Goal: Transaction & Acquisition: Purchase product/service

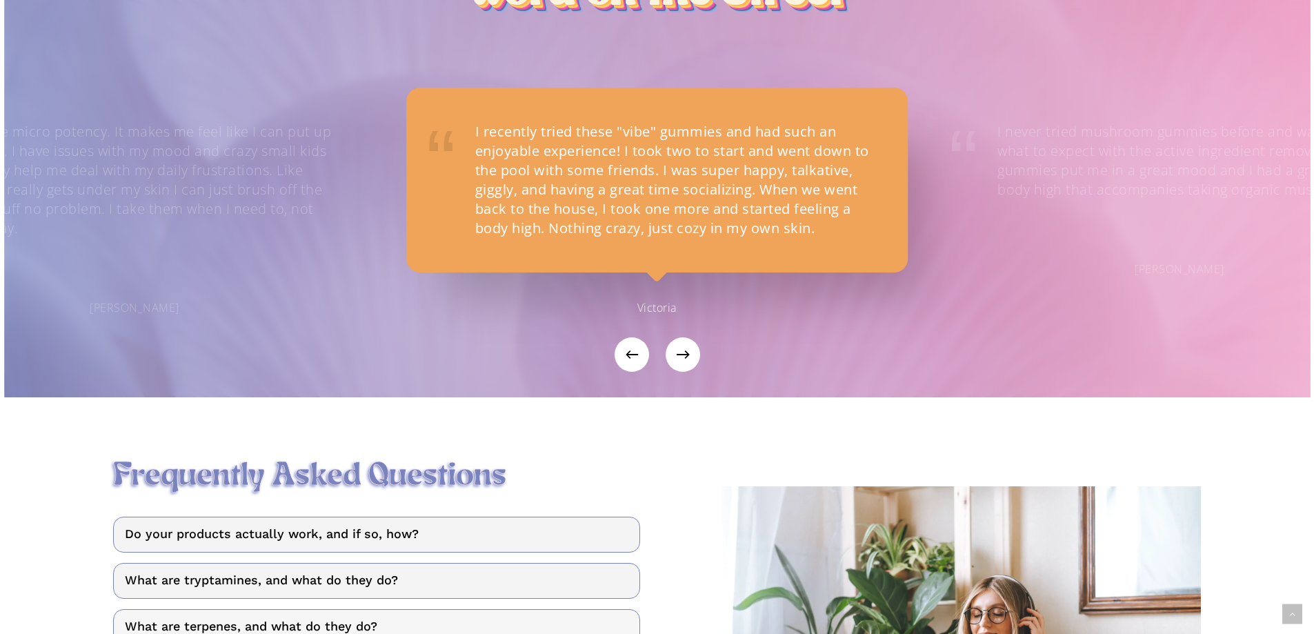
scroll to position [1586, 0]
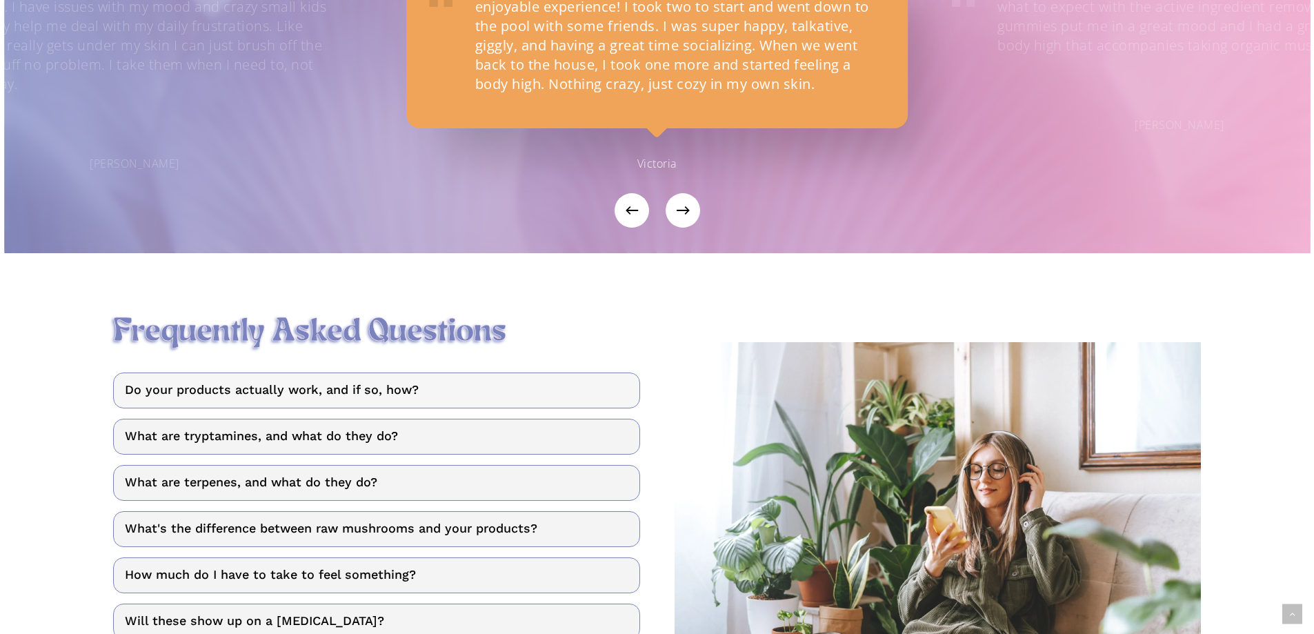
click at [344, 406] on link "Do your products actually work, and if so, how?" at bounding box center [376, 390] width 527 height 36
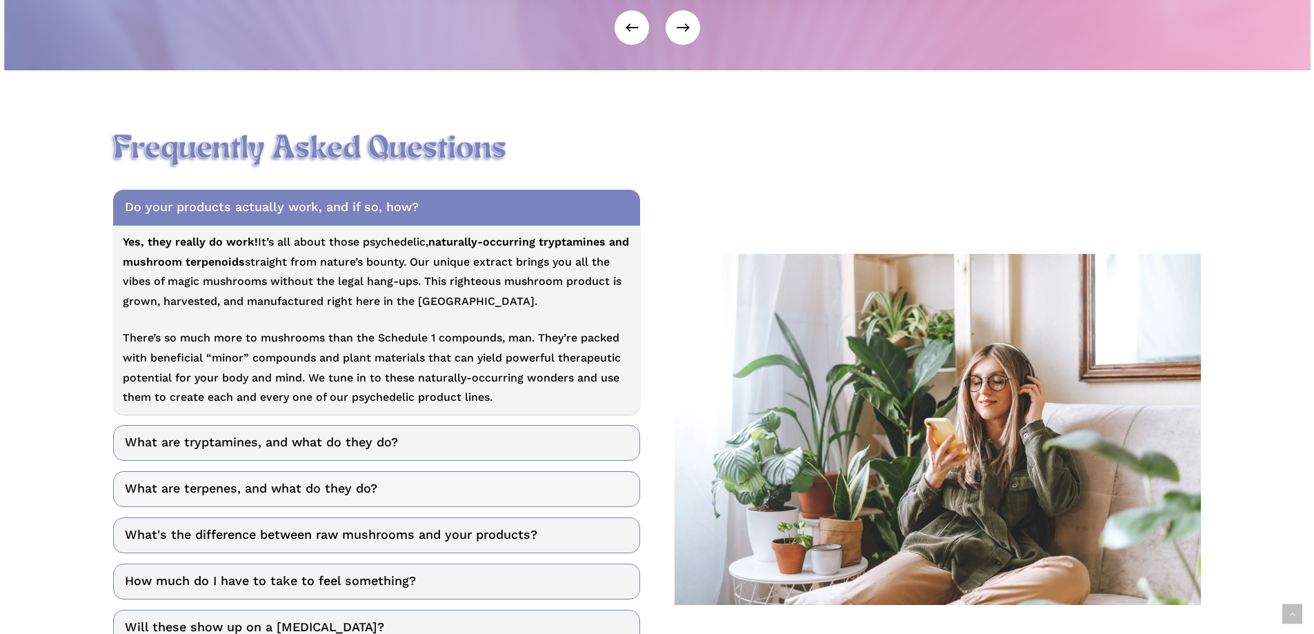
scroll to position [1793, 0]
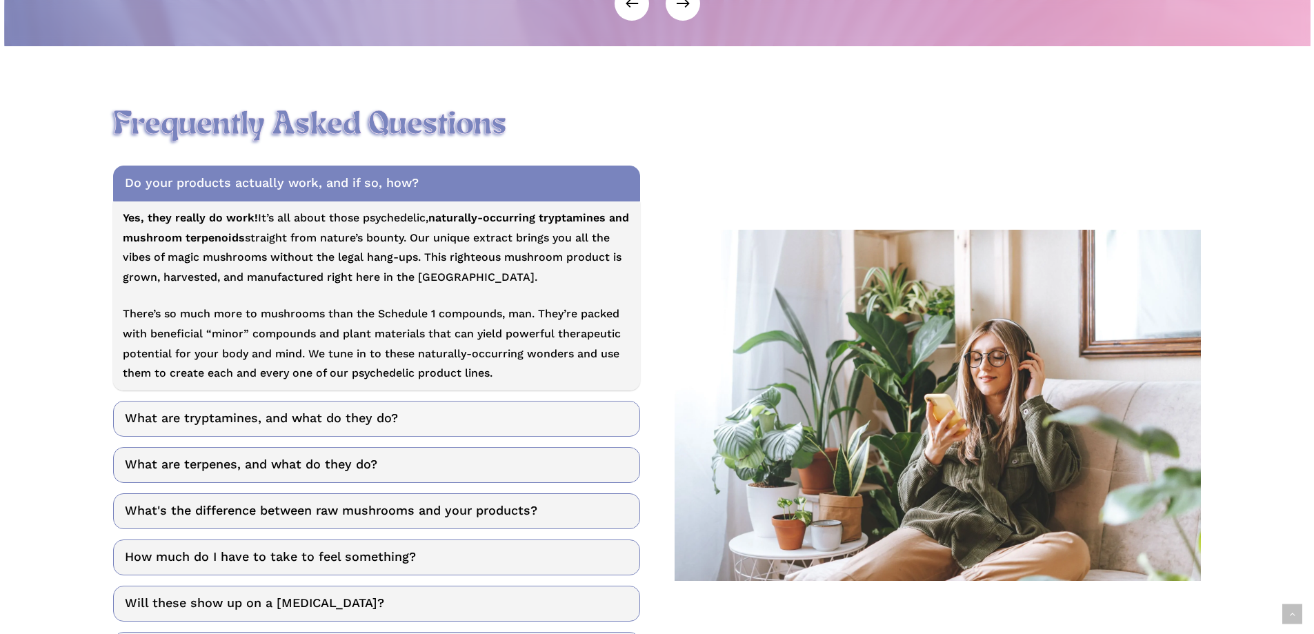
click at [296, 437] on link "What are tryptamines, and what do they do?" at bounding box center [376, 419] width 527 height 36
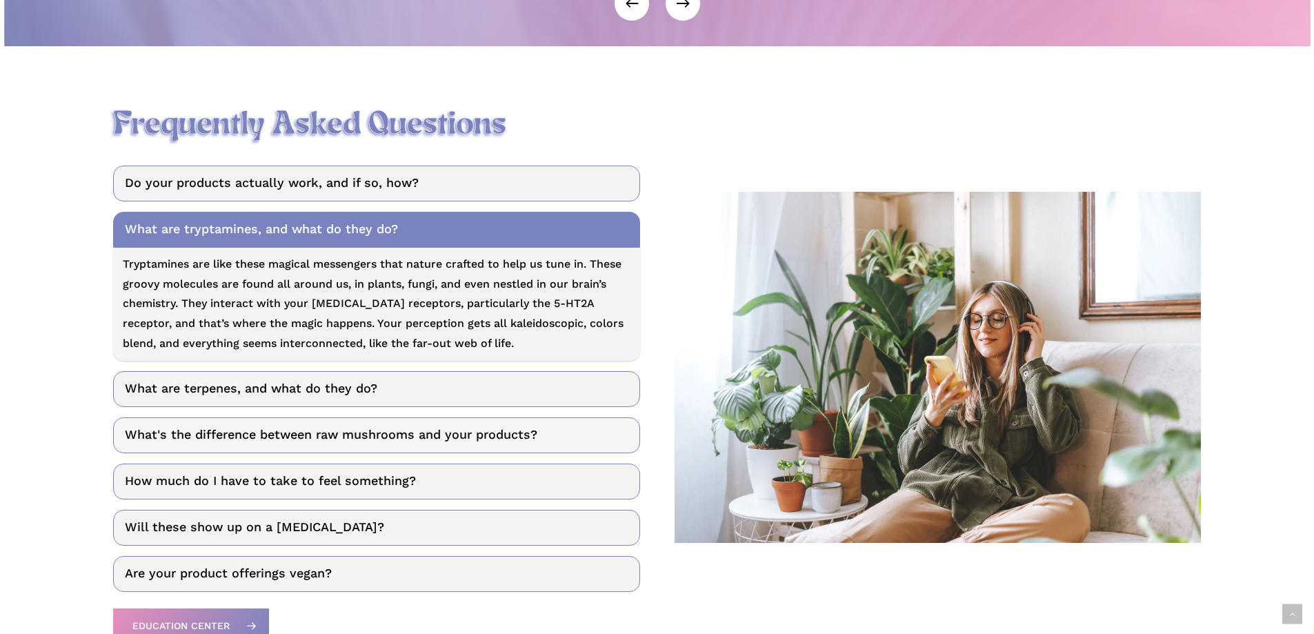
click at [512, 439] on link "What's the difference between raw mushrooms and your products?" at bounding box center [376, 435] width 527 height 36
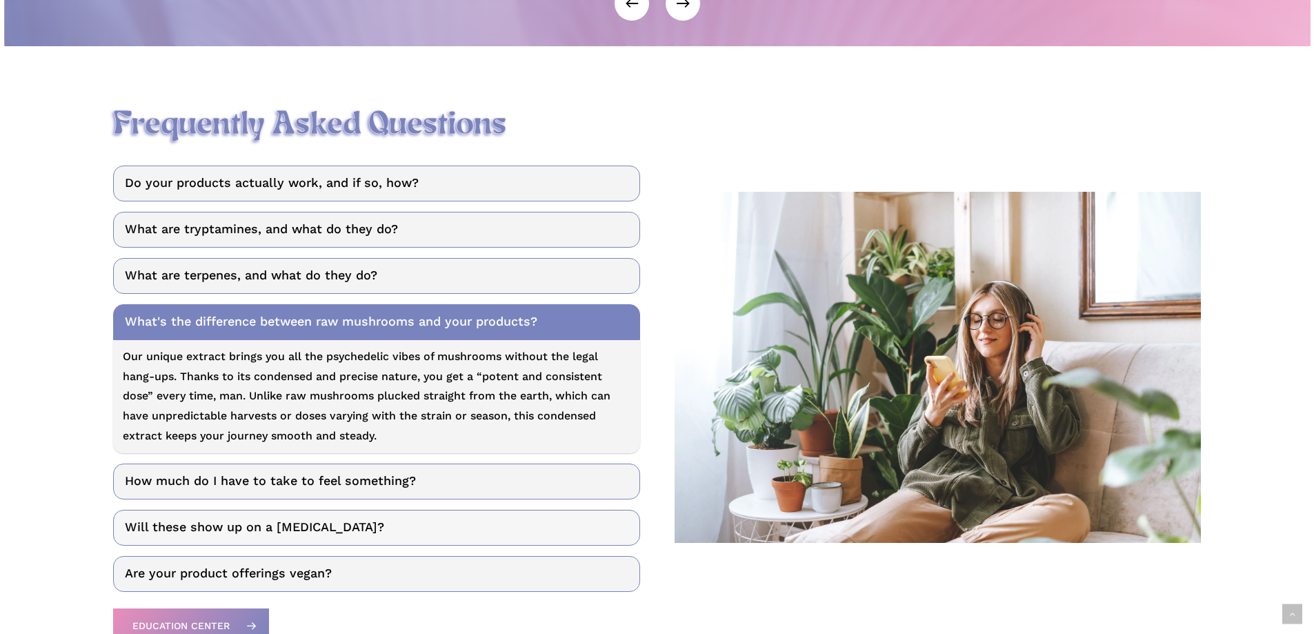
click at [274, 538] on link "Will these show up on a drug test?" at bounding box center [376, 528] width 527 height 36
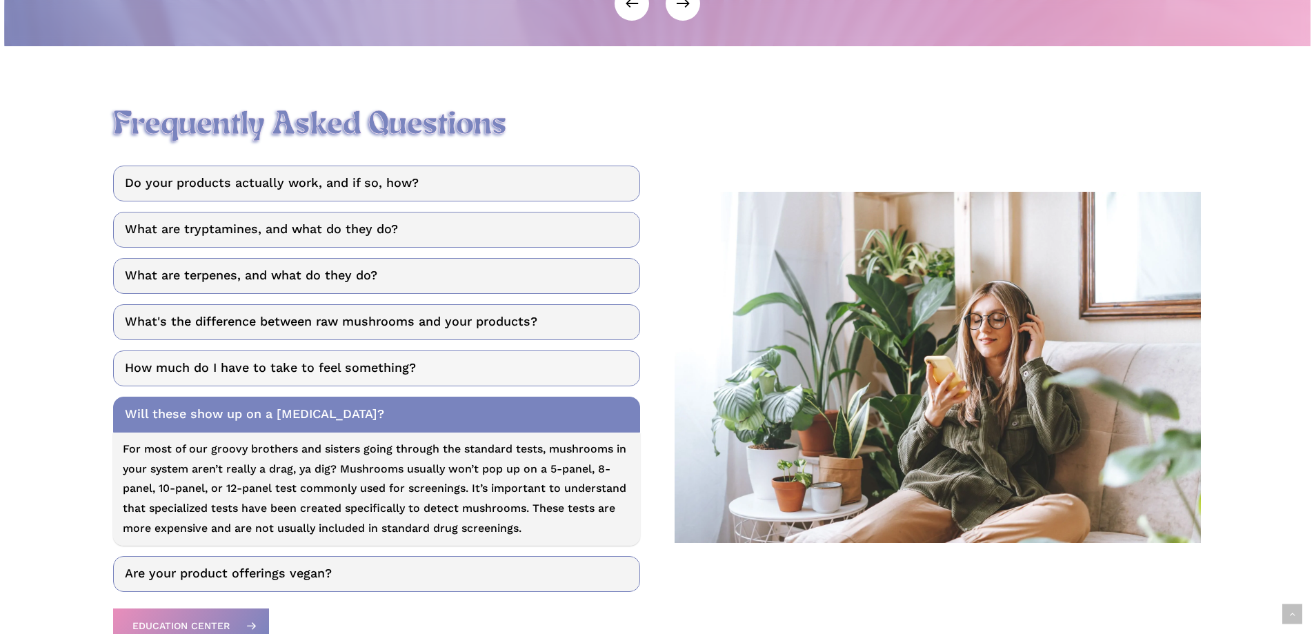
click at [327, 381] on link "How much do I have to take to feel something?" at bounding box center [376, 368] width 527 height 36
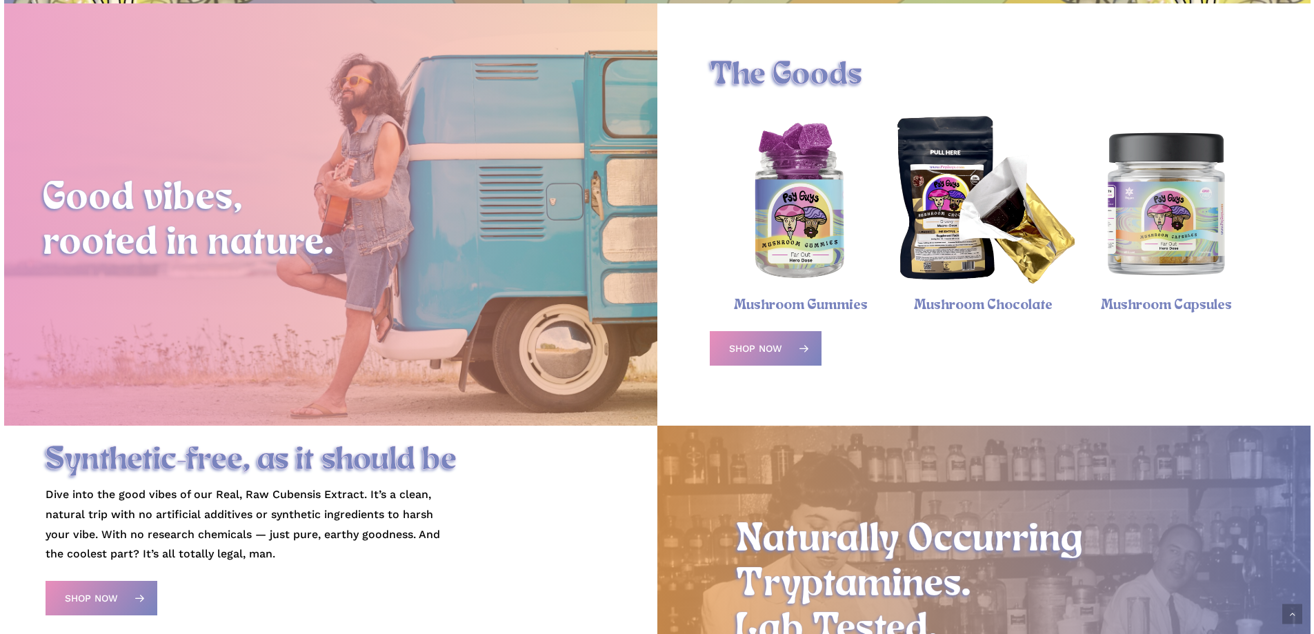
scroll to position [312, 0]
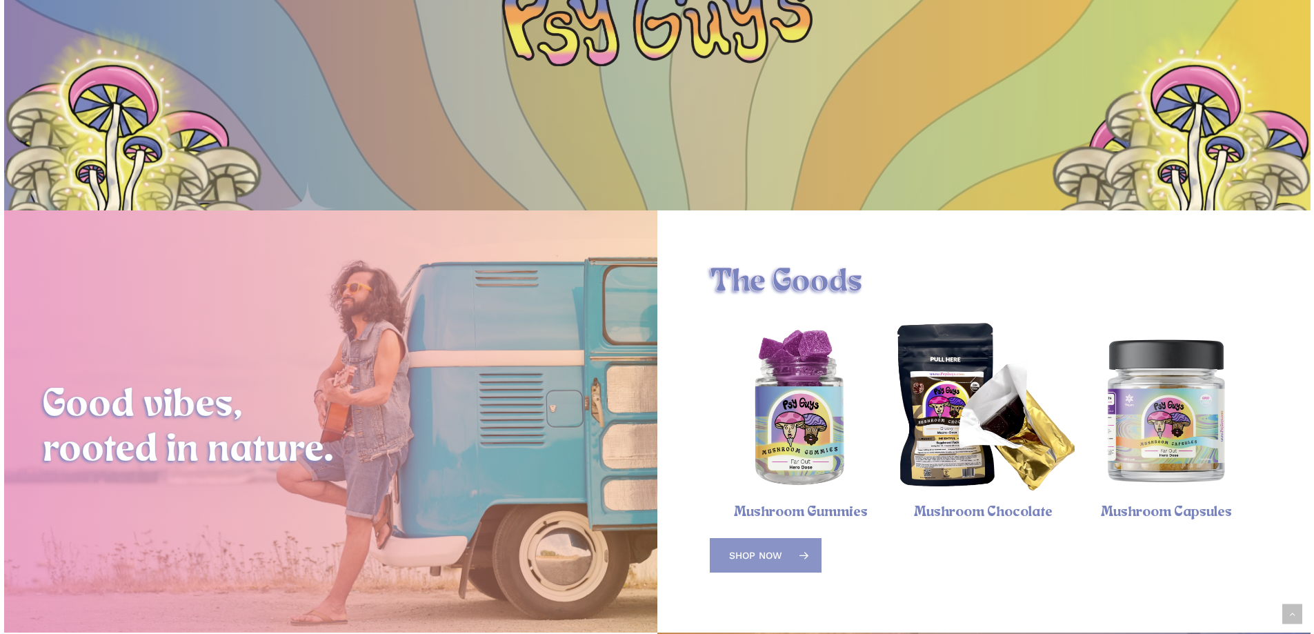
click at [766, 559] on span "Shop Now" at bounding box center [755, 555] width 53 height 14
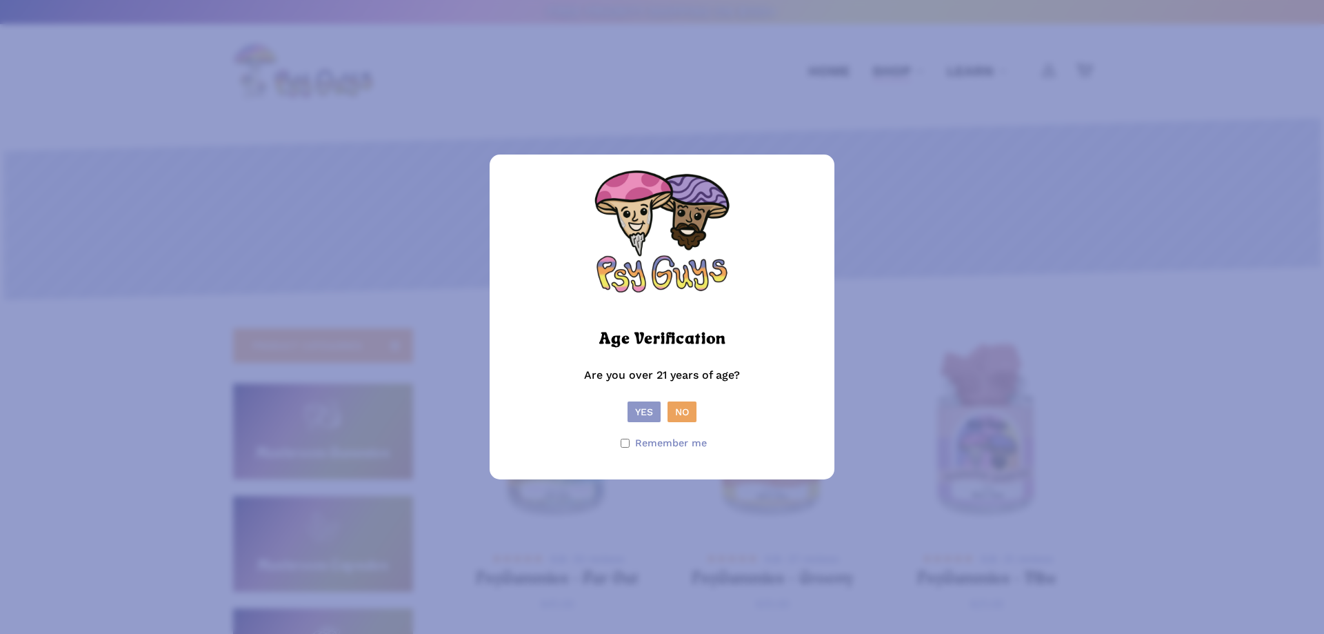
click at [635, 410] on button "Yes" at bounding box center [644, 411] width 33 height 21
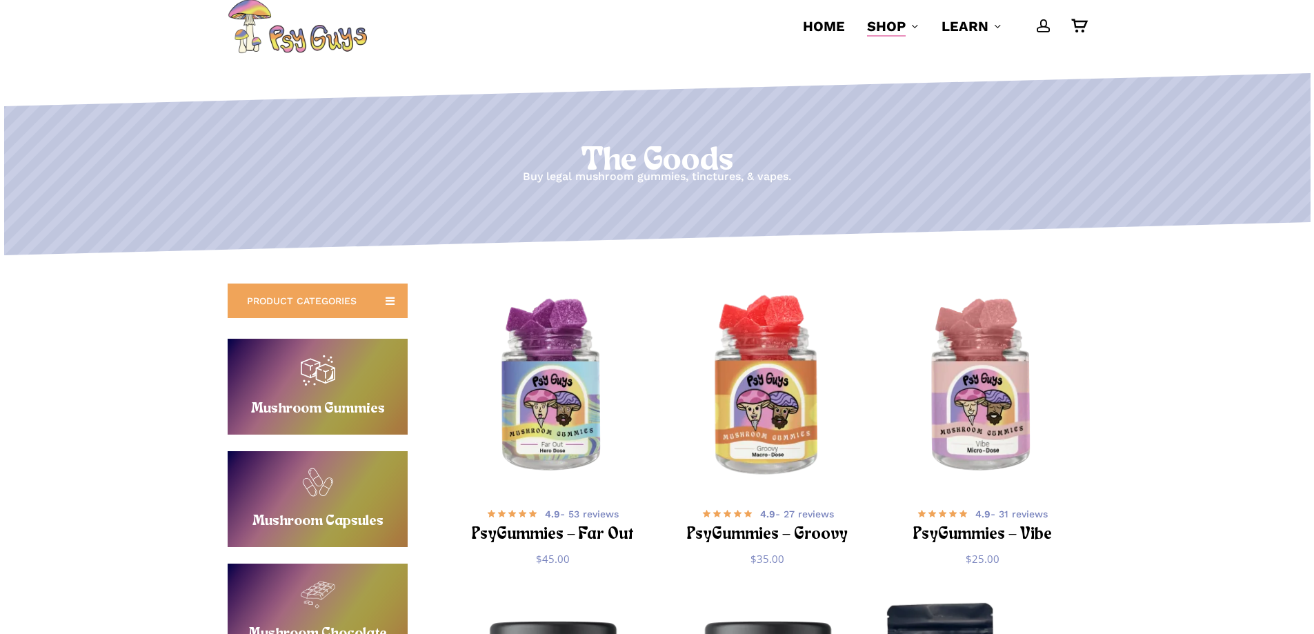
scroll to position [69, 0]
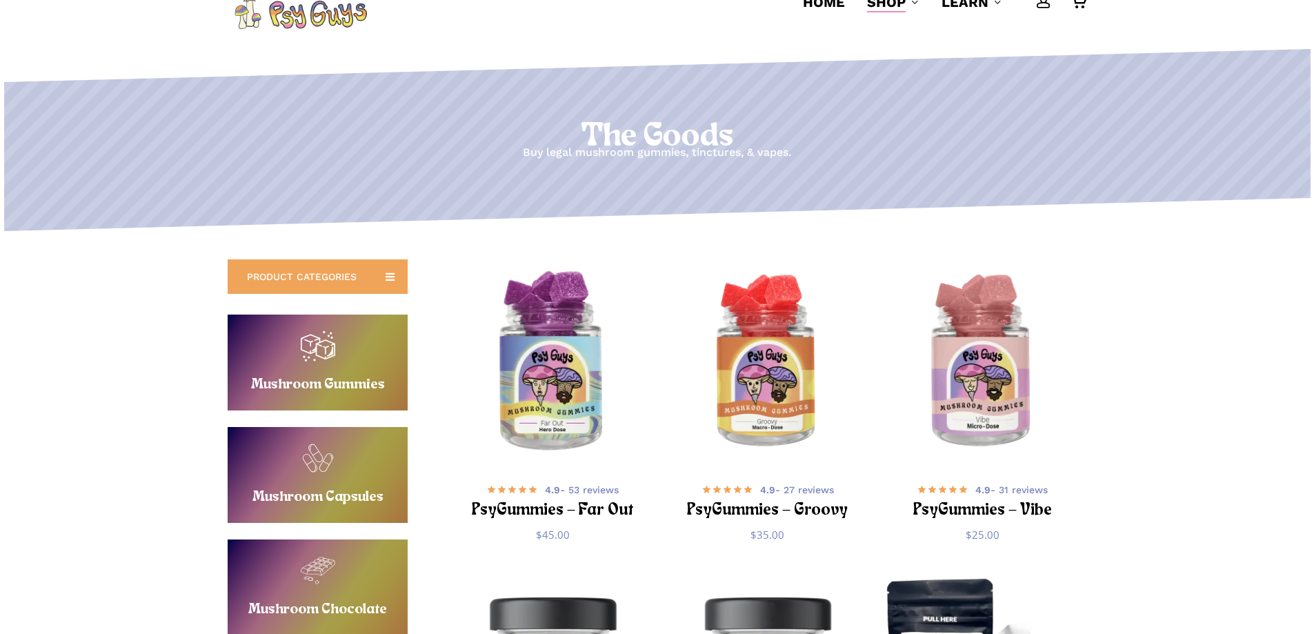
click at [571, 364] on img "PsyGummies - Far Out" at bounding box center [553, 363] width 210 height 210
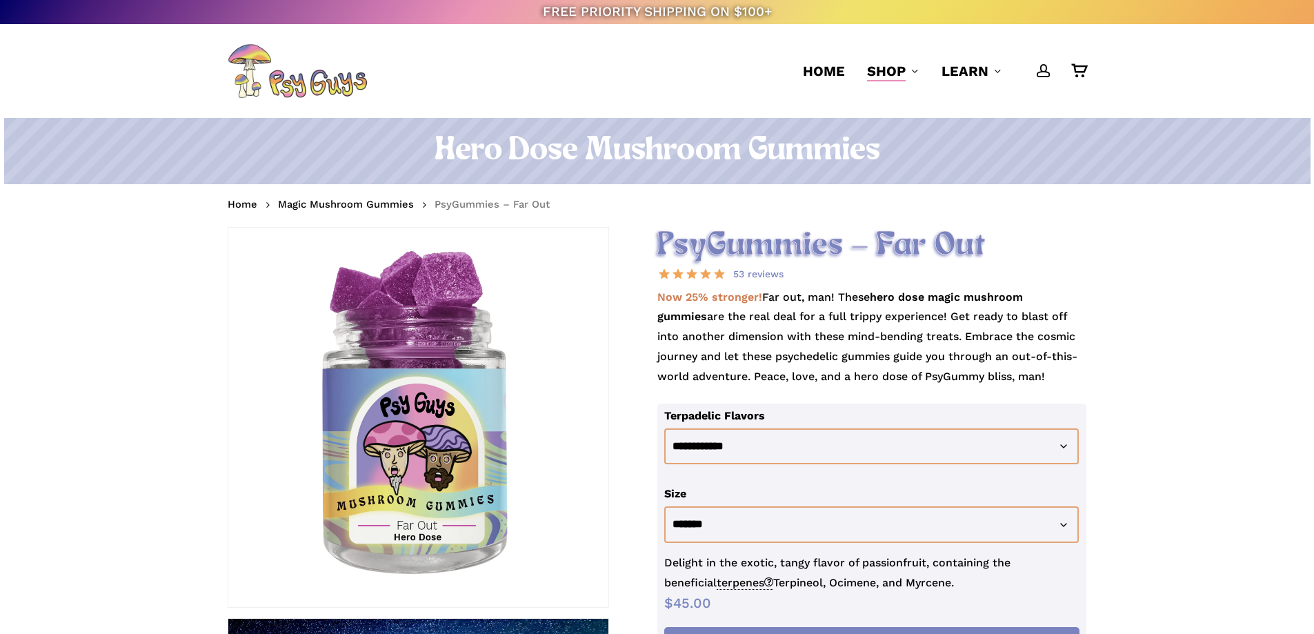
scroll to position [69, 0]
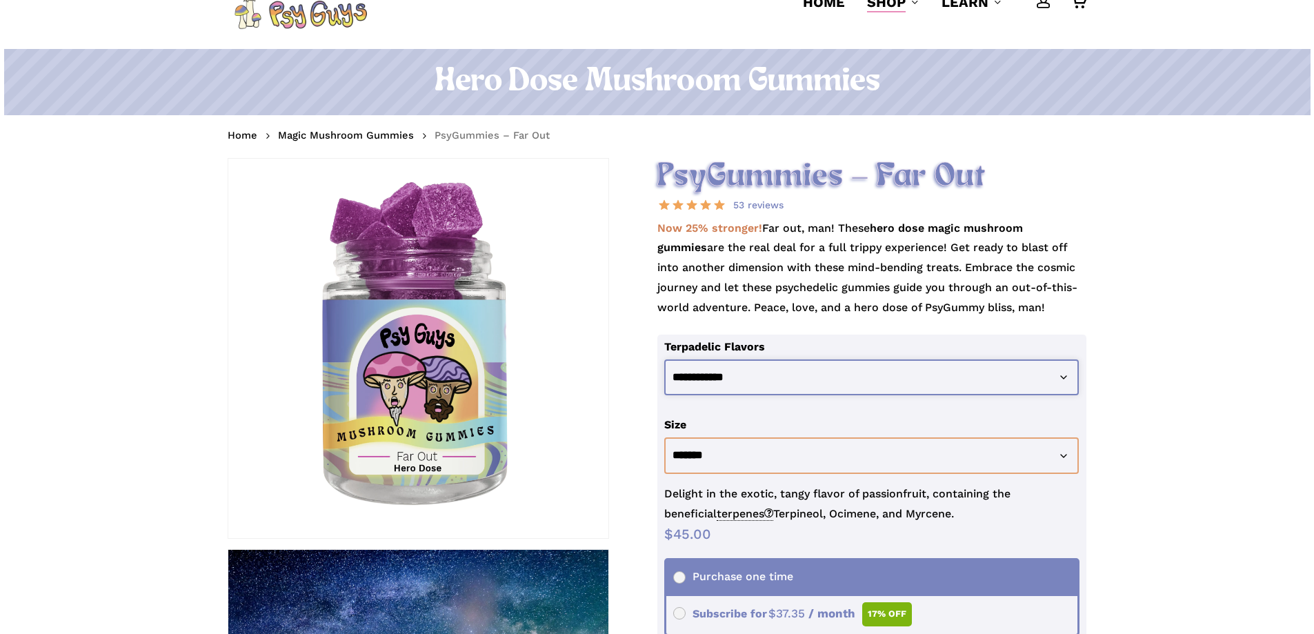
click at [1037, 372] on select "**********" at bounding box center [871, 377] width 415 height 37
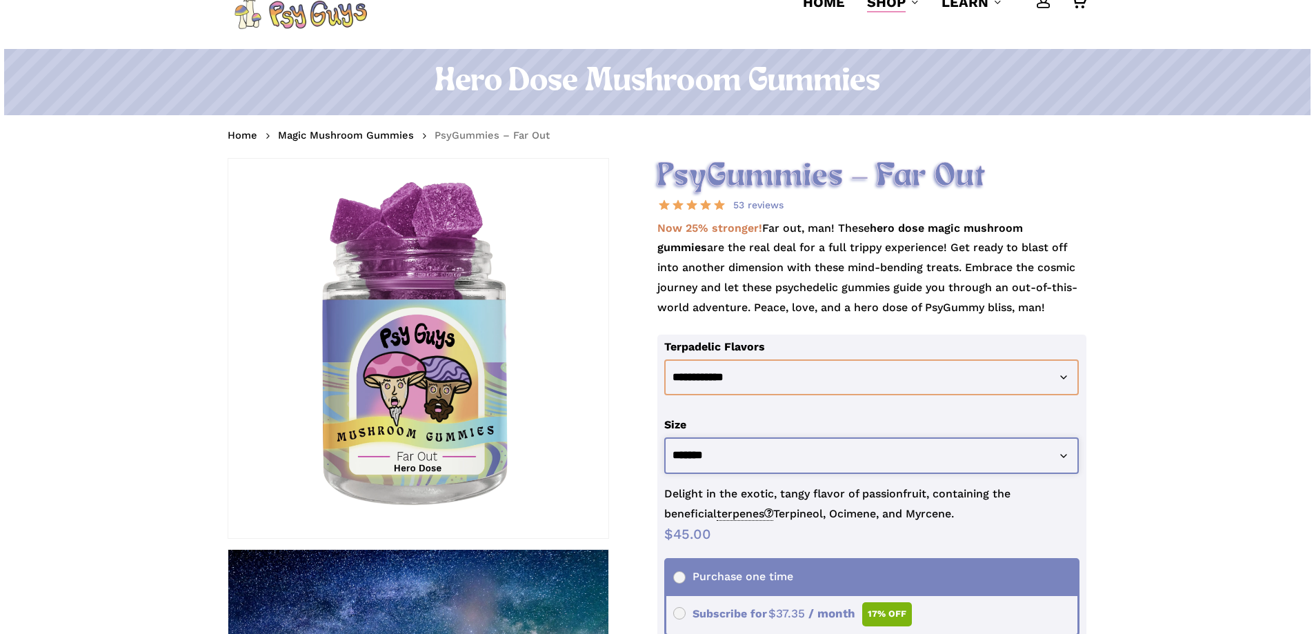
click at [987, 463] on select "**********" at bounding box center [871, 455] width 415 height 37
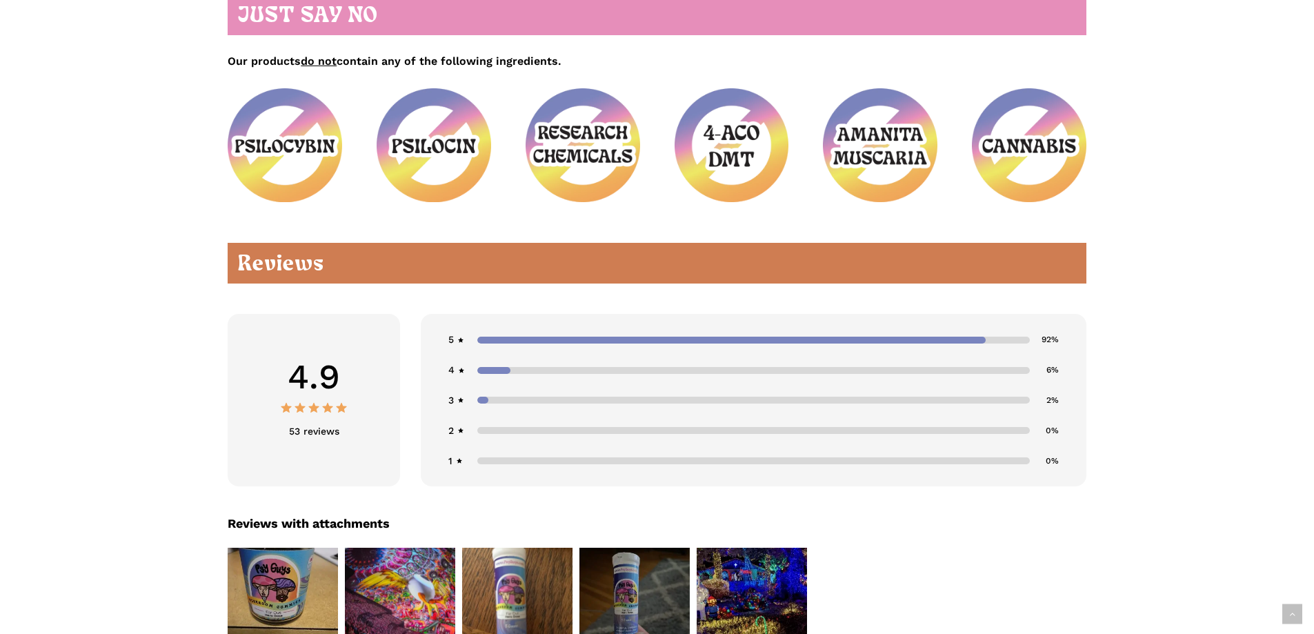
scroll to position [2069, 0]
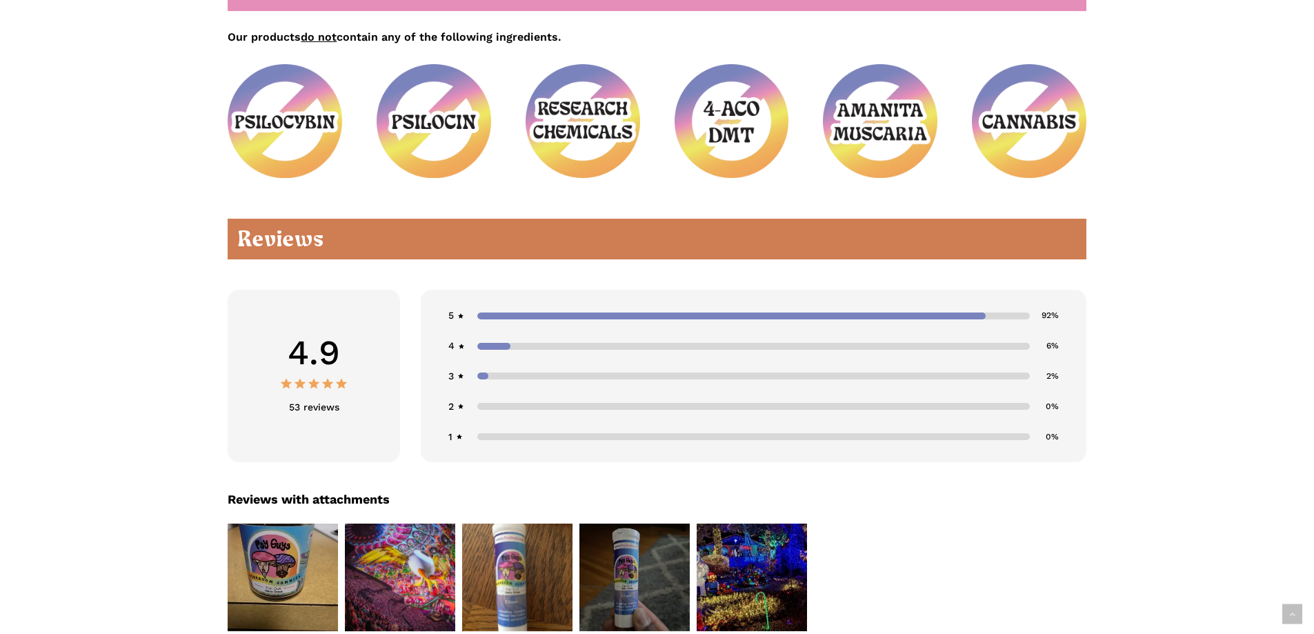
click at [337, 397] on span "53 reviews" at bounding box center [314, 407] width 50 height 20
click at [317, 397] on span "53 reviews" at bounding box center [314, 407] width 50 height 20
drag, startPoint x: 304, startPoint y: 386, endPoint x: 309, endPoint y: 409, distance: 23.3
click at [304, 397] on span "53 reviews" at bounding box center [314, 407] width 50 height 20
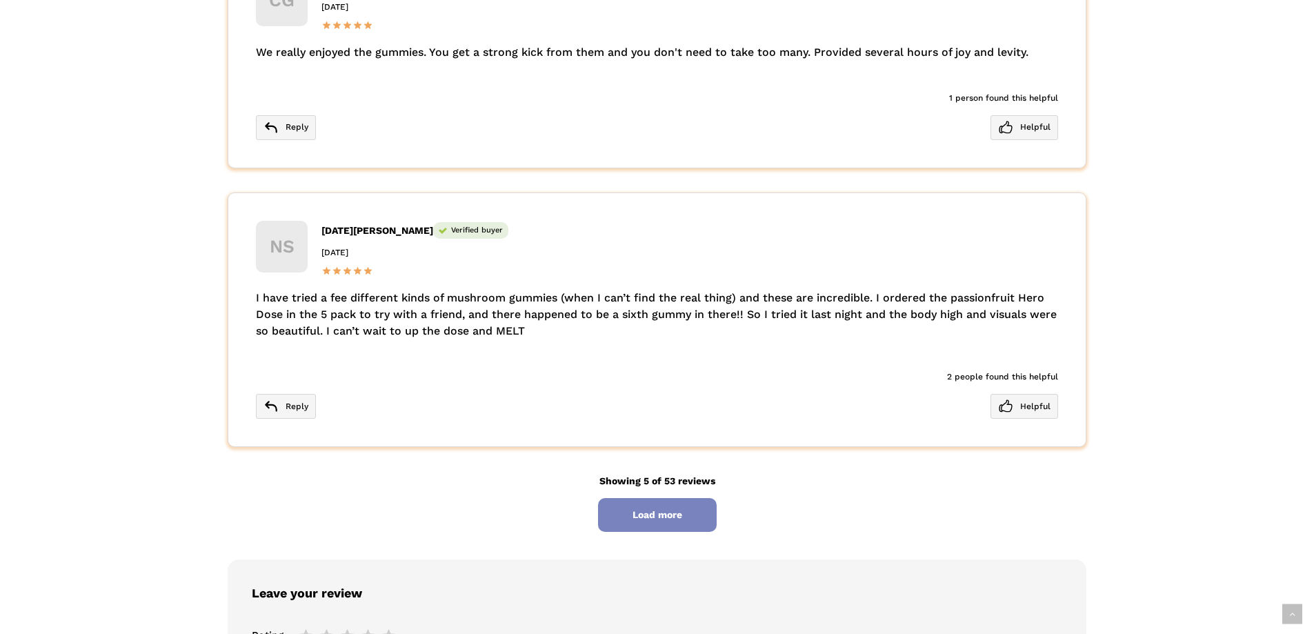
scroll to position [3793, 0]
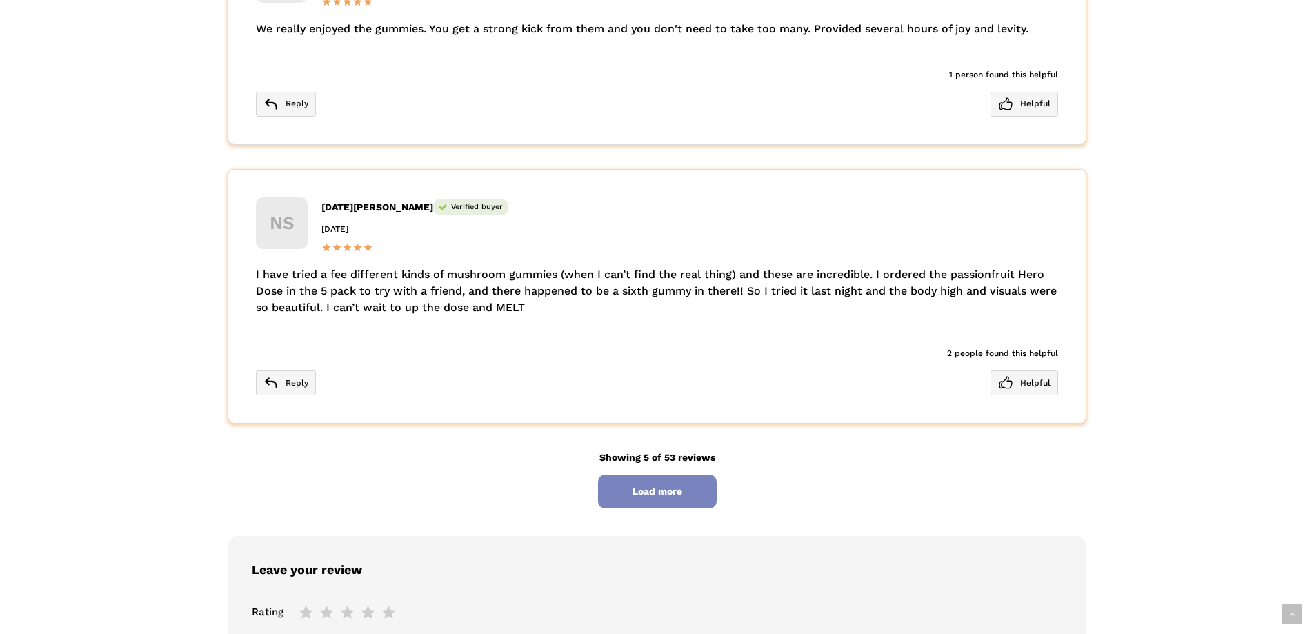
click at [641, 475] on span "Load more" at bounding box center [657, 492] width 119 height 34
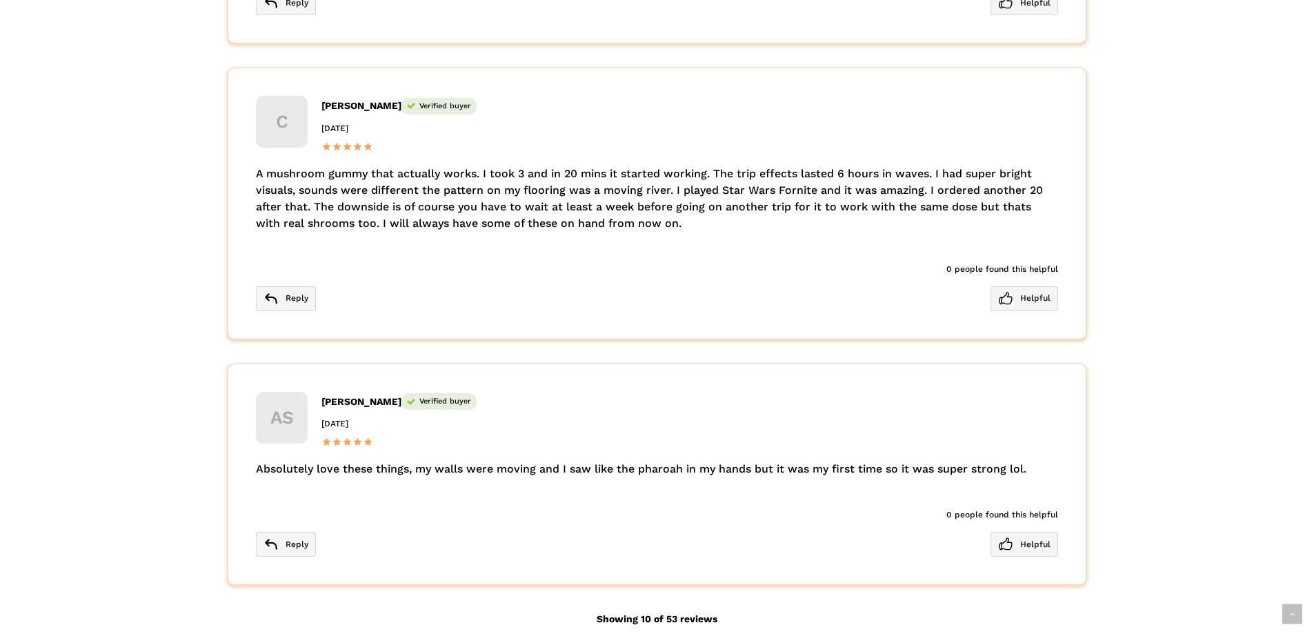
scroll to position [5035, 0]
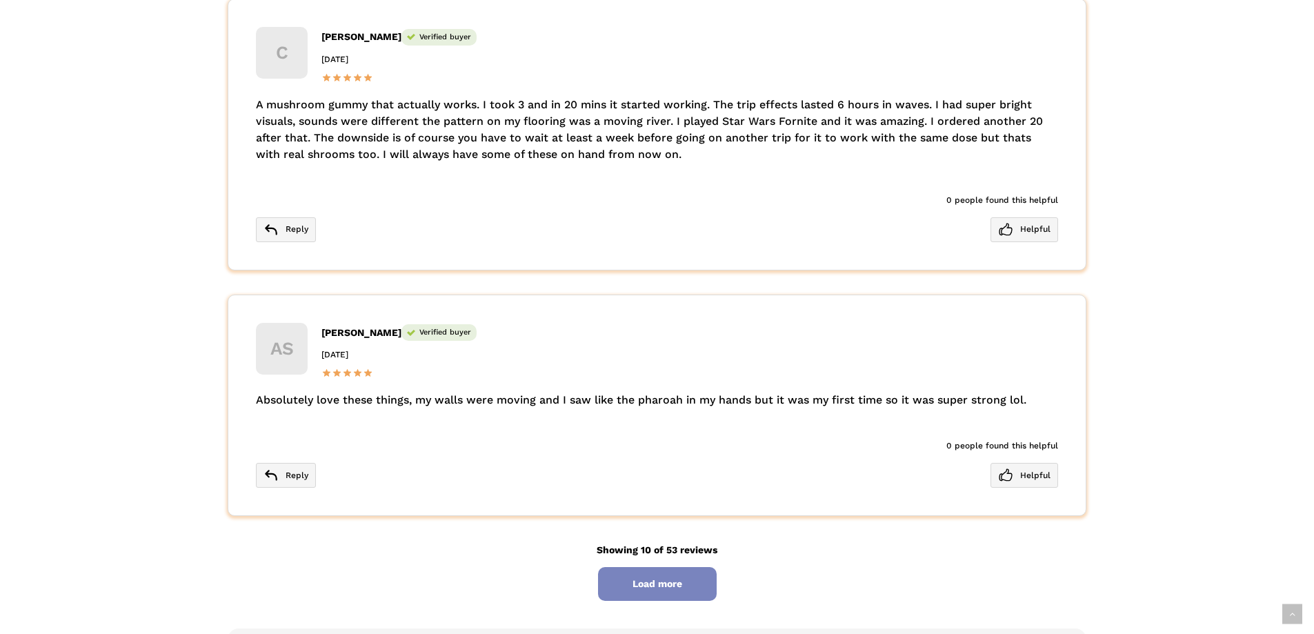
click at [642, 567] on span "Load more" at bounding box center [657, 584] width 119 height 34
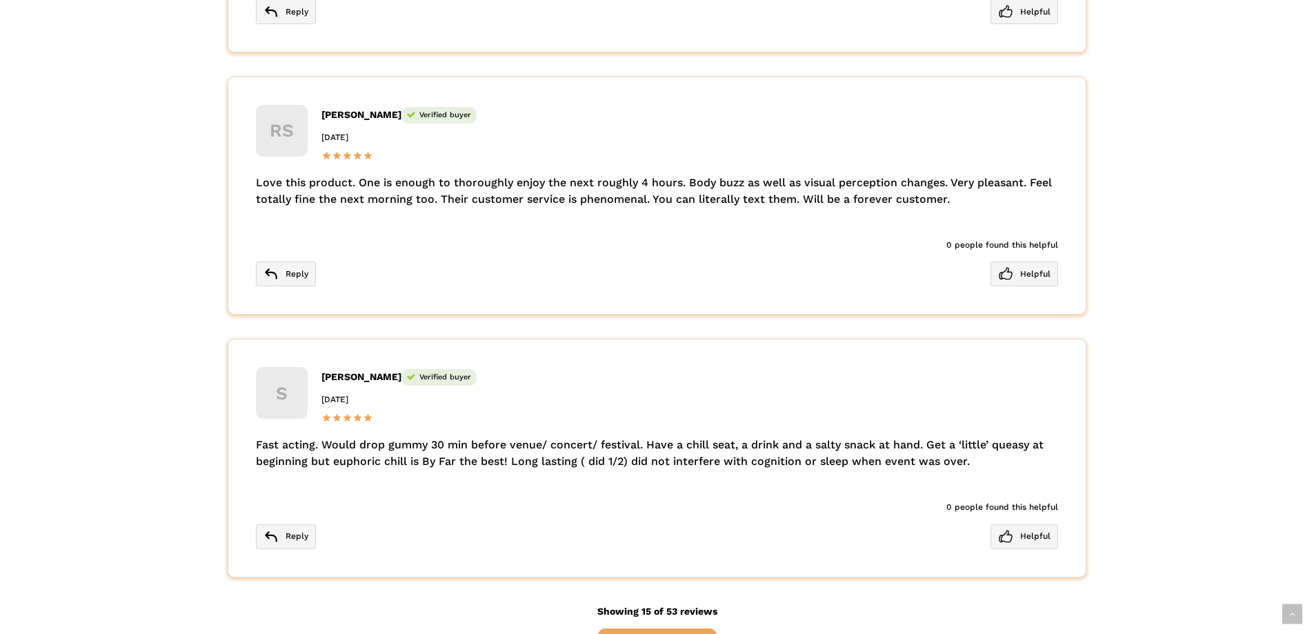
scroll to position [6276, 0]
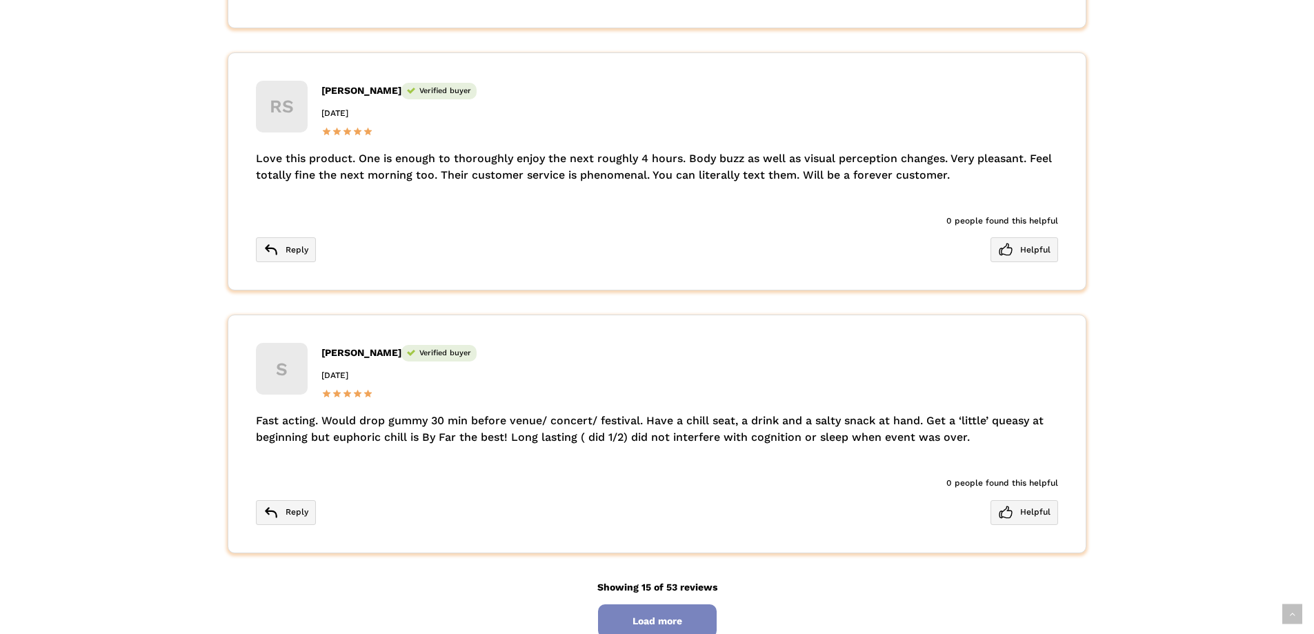
click at [650, 615] on span "Load more" at bounding box center [657, 621] width 119 height 34
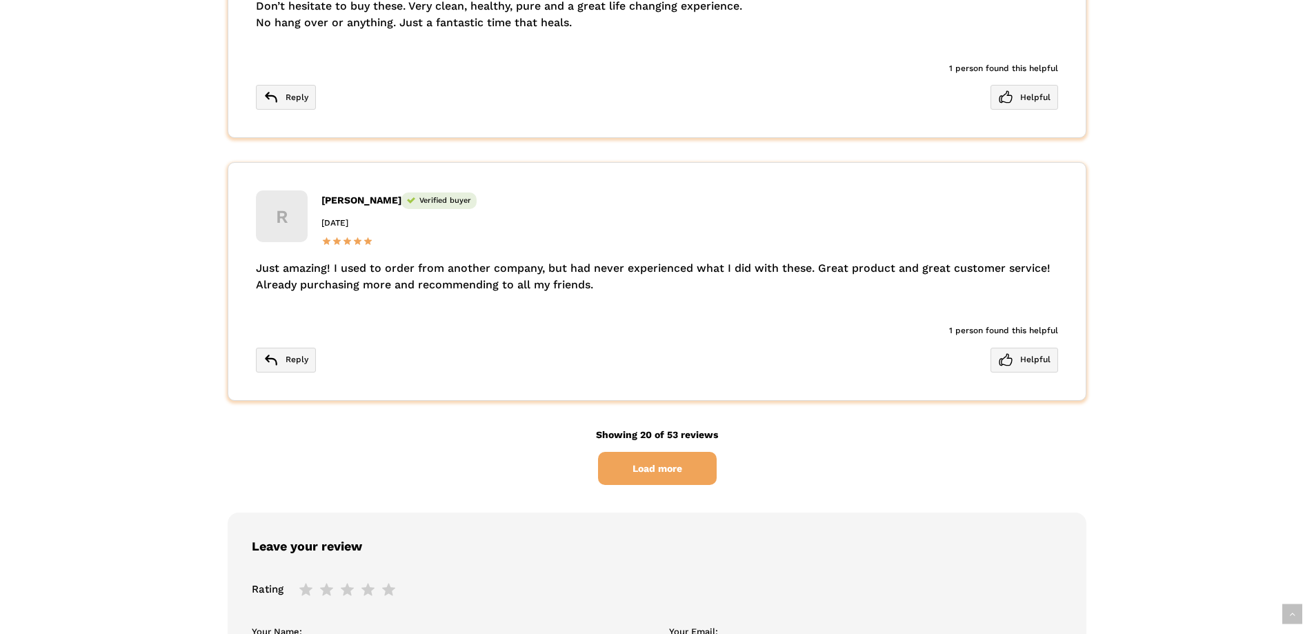
scroll to position [7863, 0]
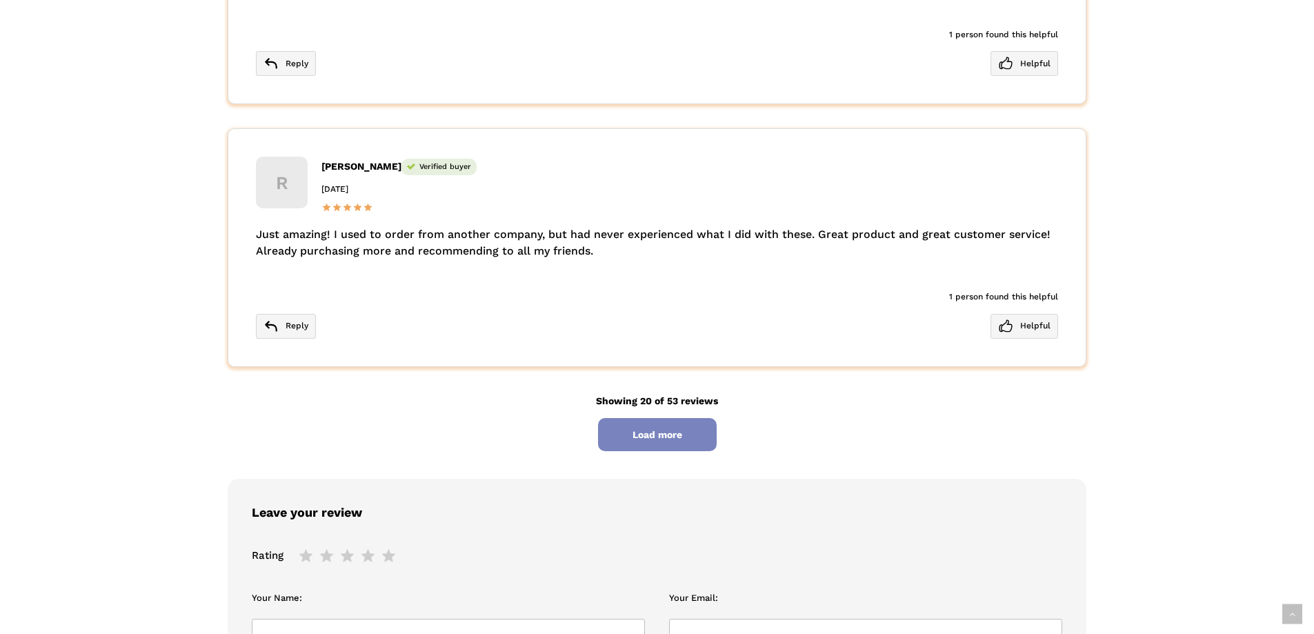
click at [635, 418] on span "Load more" at bounding box center [657, 435] width 119 height 34
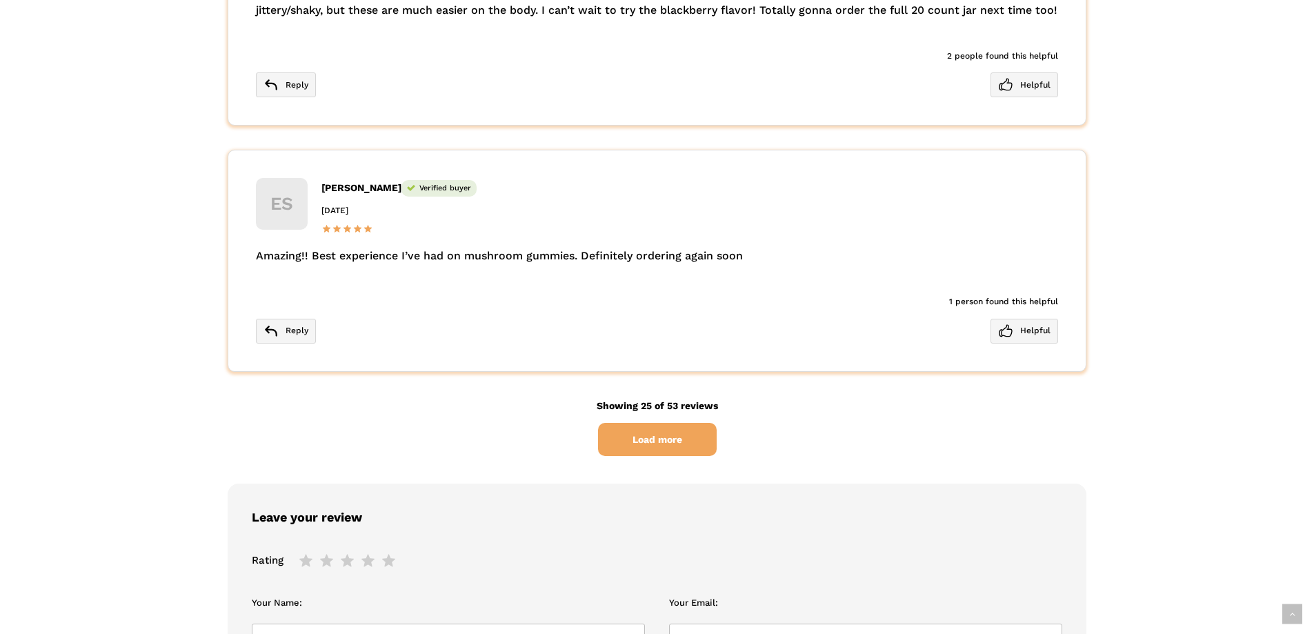
scroll to position [9242, 0]
click at [728, 416] on div "Showing 25 of 53 reviews Load more" at bounding box center [657, 425] width 859 height 61
click at [706, 422] on span "Load more" at bounding box center [657, 439] width 119 height 34
